Goal: Check status: Check status

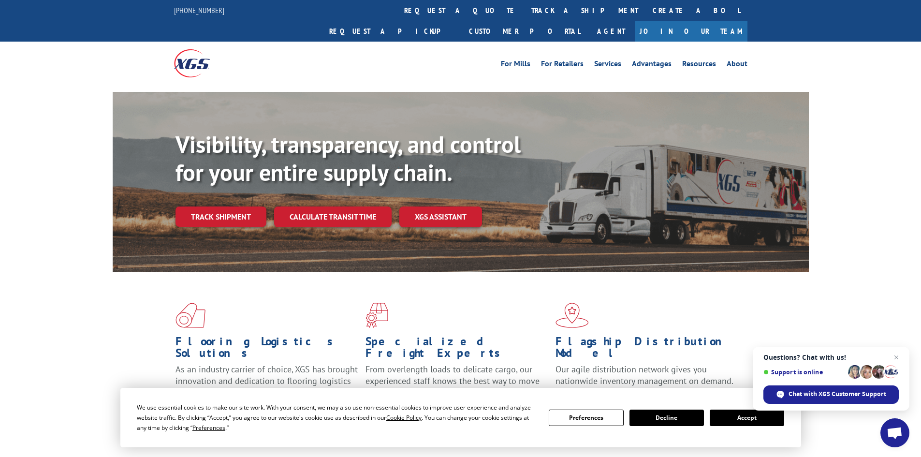
click at [733, 418] on button "Accept" at bounding box center [746, 417] width 74 height 16
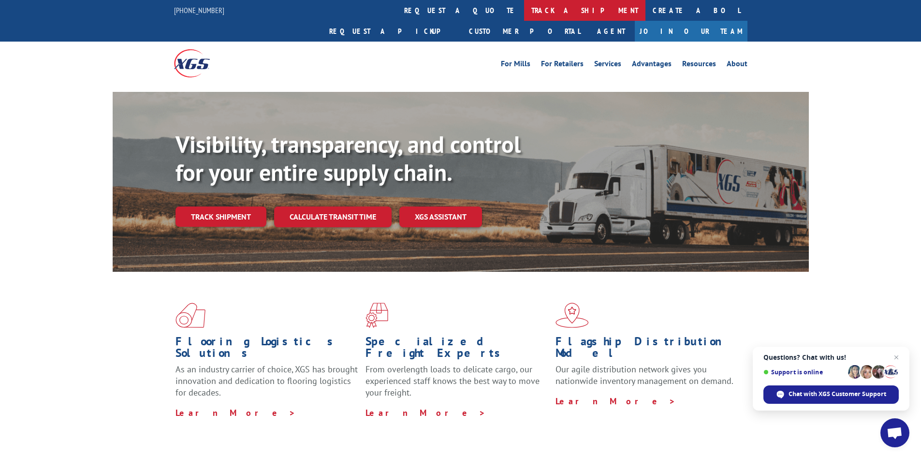
click at [524, 7] on link "track a shipment" at bounding box center [584, 10] width 121 height 21
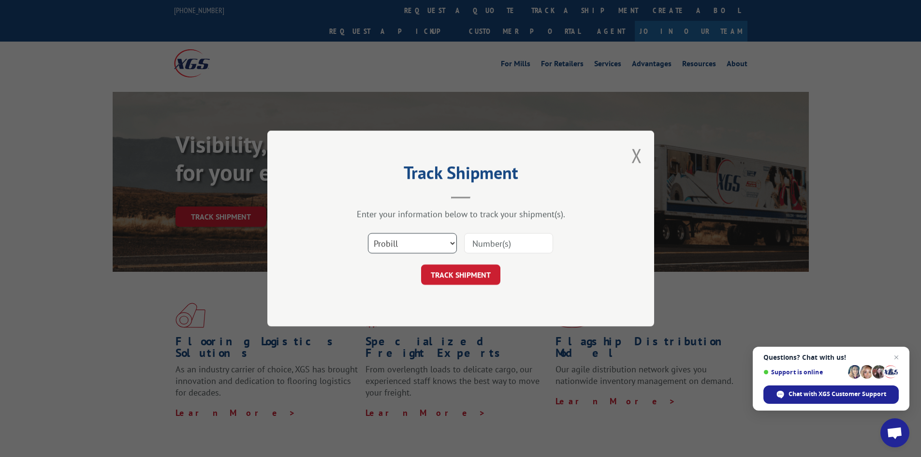
click at [423, 242] on select "Select category... Probill BOL PO" at bounding box center [412, 243] width 89 height 20
select select "bol"
click at [368, 233] on select "Select category... Probill BOL PO" at bounding box center [412, 243] width 89 height 20
click at [487, 242] on input at bounding box center [508, 243] width 89 height 20
paste input "7057659"
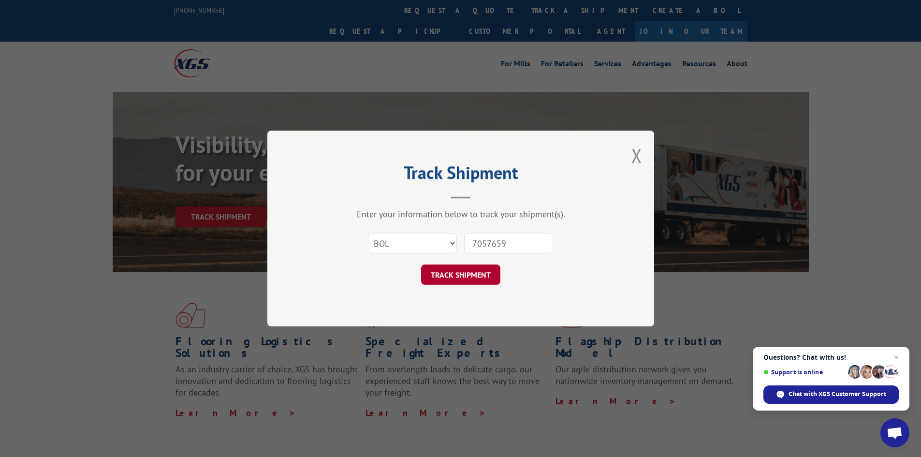
type input "7057659"
drag, startPoint x: 460, startPoint y: 270, endPoint x: 465, endPoint y: 265, distance: 7.5
click at [461, 269] on button "TRACK SHIPMENT" at bounding box center [460, 274] width 79 height 20
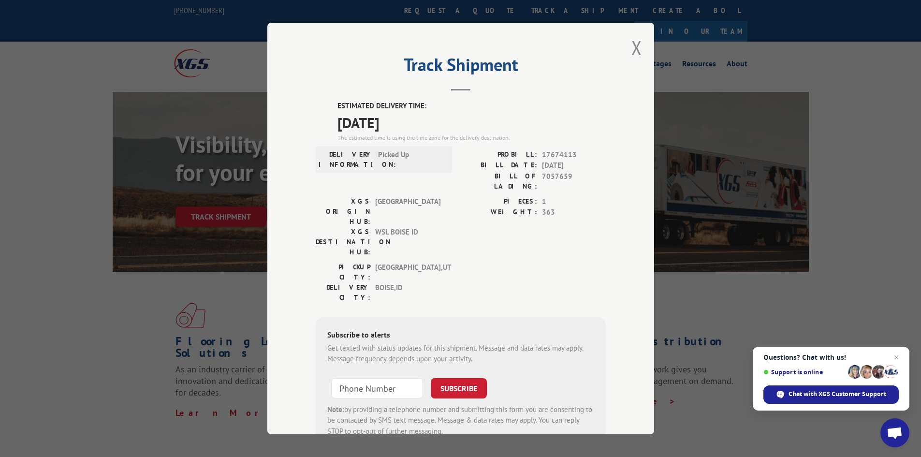
drag, startPoint x: 332, startPoint y: 102, endPoint x: 428, endPoint y: 129, distance: 99.3
click at [428, 129] on div "ESTIMATED DELIVERY TIME: [DATE] The estimated time is using the time zone for t…" at bounding box center [461, 274] width 290 height 347
copy div "ESTIMATED DELIVERY TIME: [DATE]"
click at [633, 48] on button "Close modal" at bounding box center [636, 48] width 11 height 26
